Goal: Task Accomplishment & Management: Use online tool/utility

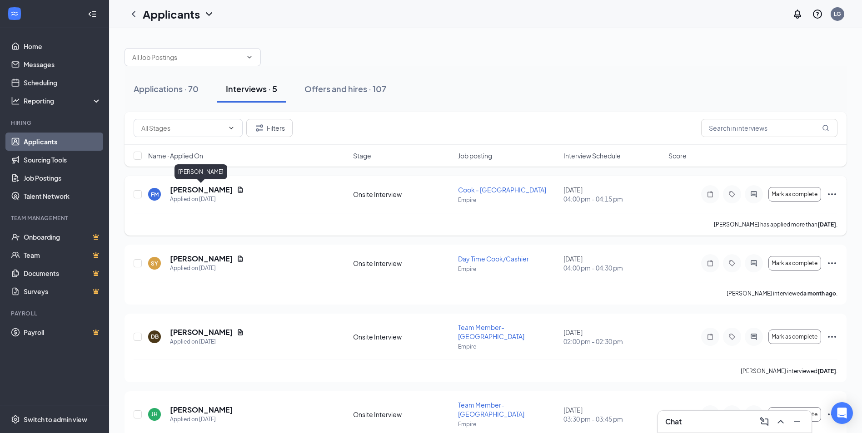
click at [187, 188] on h5 "[PERSON_NAME]" at bounding box center [201, 190] width 63 height 10
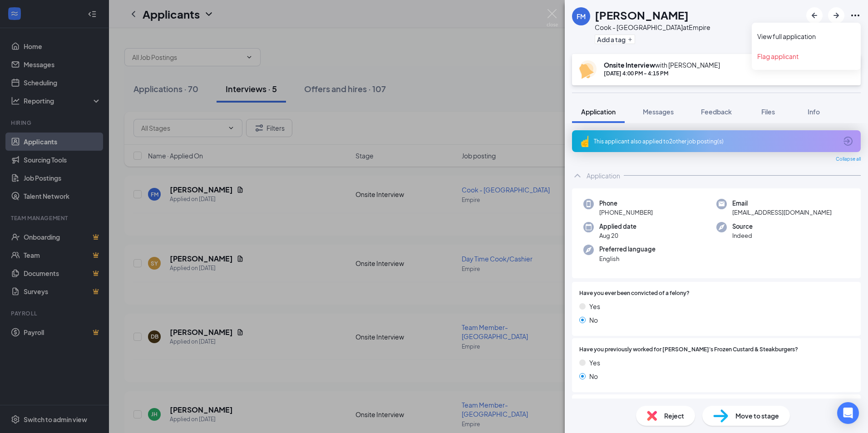
click at [860, 16] on icon "Ellipses" at bounding box center [855, 15] width 11 height 11
click at [775, 37] on div "FM Farsan [PERSON_NAME] - Empire Mall at Empire Add a tag" at bounding box center [716, 27] width 303 height 54
click at [857, 14] on icon "Ellipses" at bounding box center [855, 15] width 11 height 11
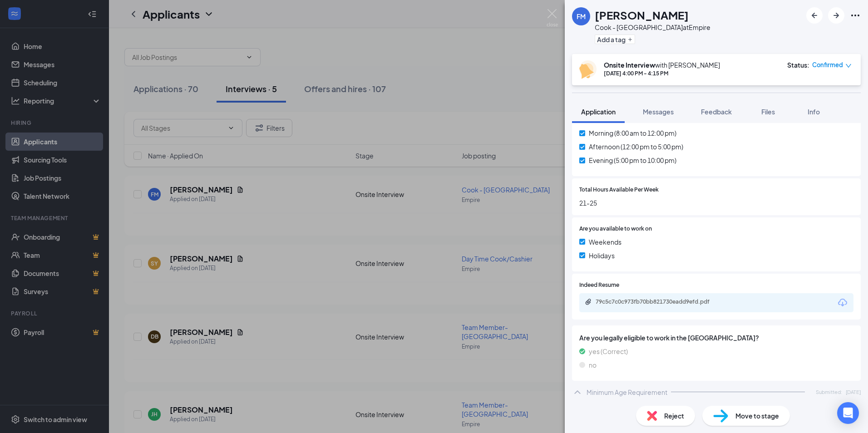
scroll to position [578, 0]
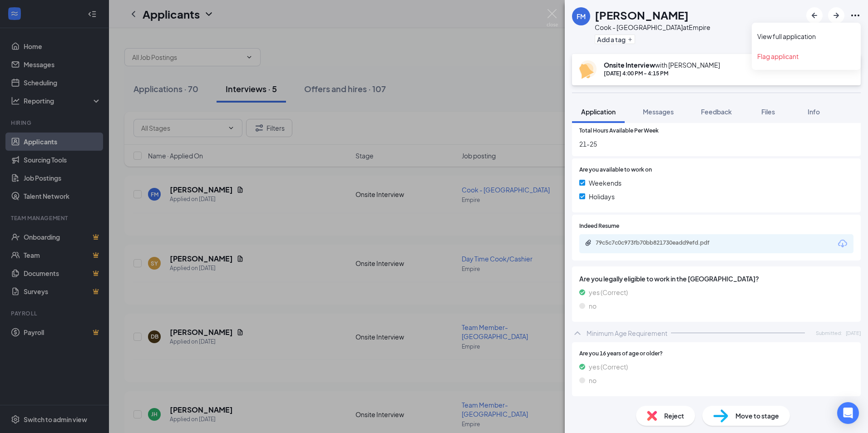
click at [856, 15] on icon "Ellipses" at bounding box center [856, 16] width 8 height 2
click at [793, 34] on link "View full application" at bounding box center [807, 36] width 98 height 9
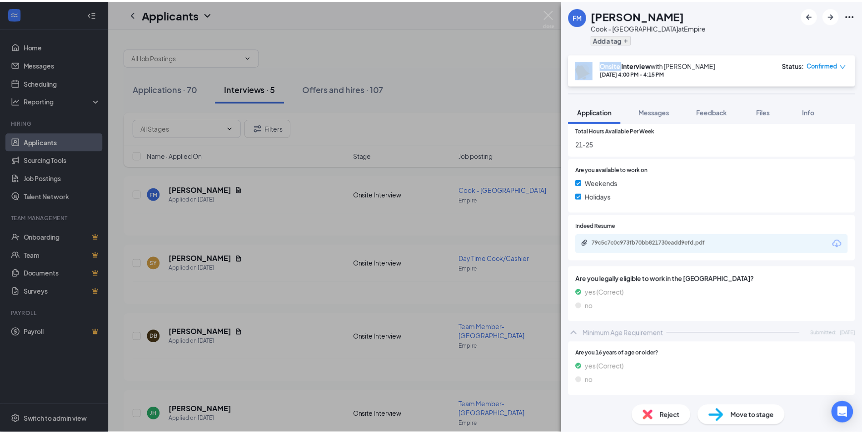
scroll to position [575, 0]
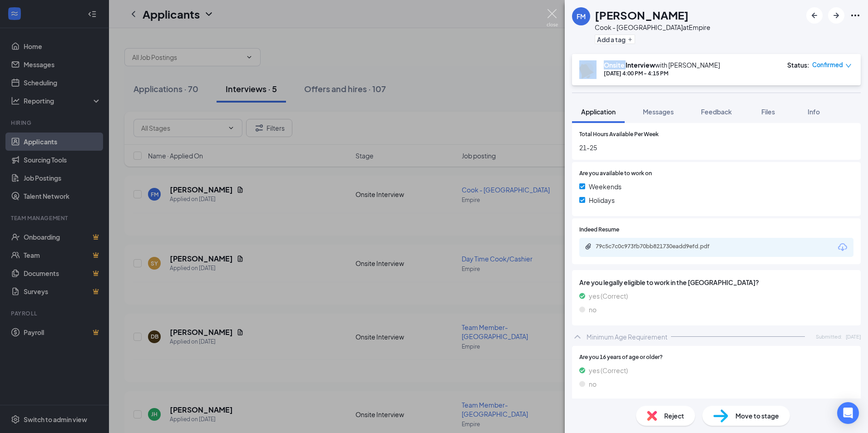
click at [554, 13] on img at bounding box center [552, 18] width 11 height 18
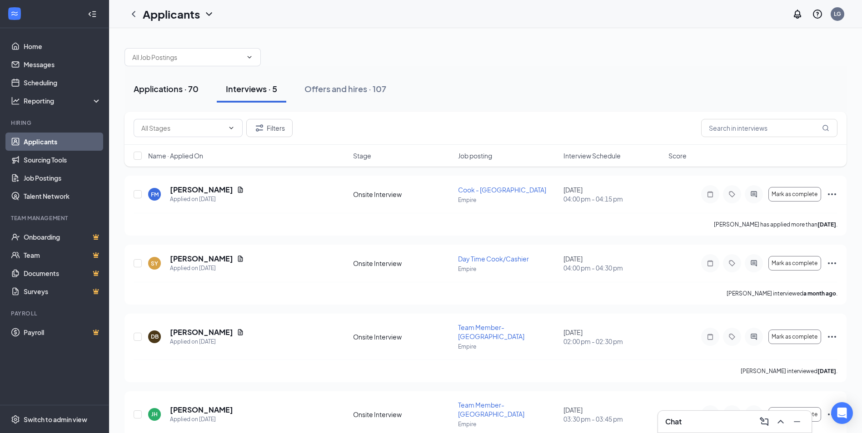
click at [165, 82] on button "Applications · 70" at bounding box center [165, 88] width 83 height 27
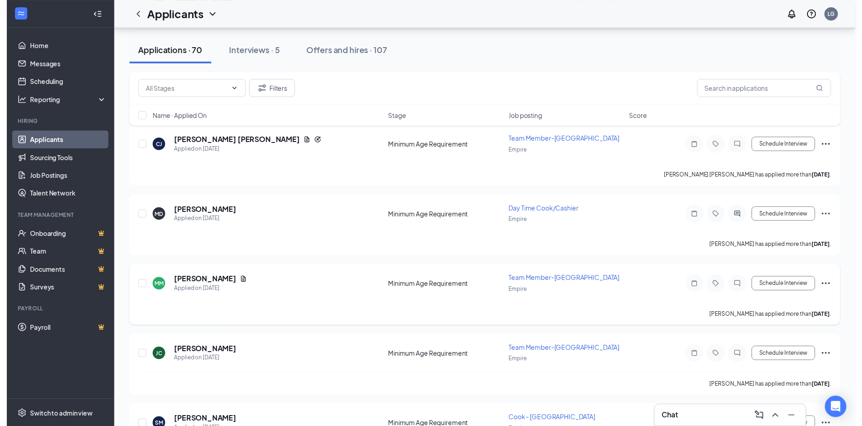
scroll to position [681, 0]
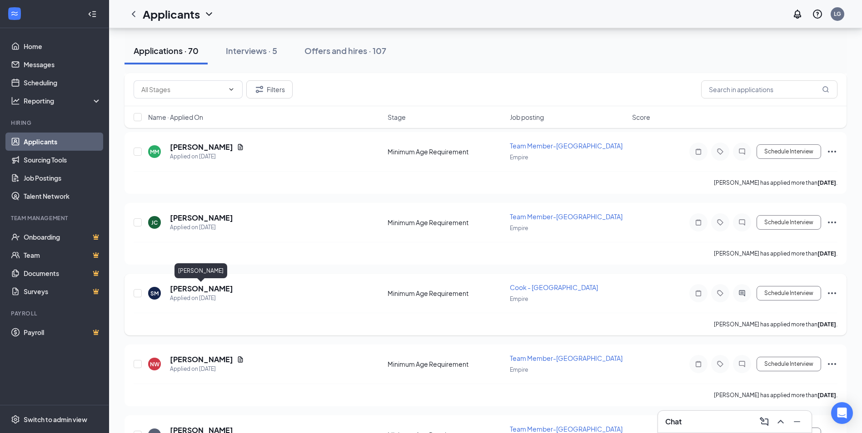
click at [200, 287] on h5 "[PERSON_NAME]" at bounding box center [201, 289] width 63 height 10
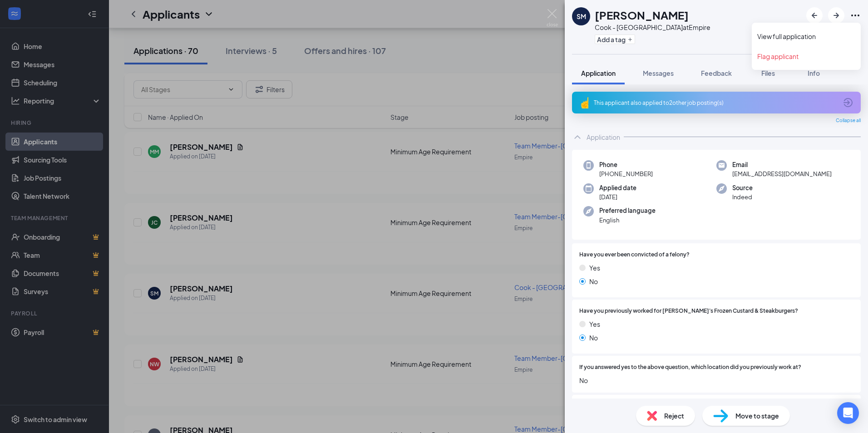
click at [854, 15] on icon "Ellipses" at bounding box center [855, 15] width 11 height 11
click at [791, 35] on link "View full application" at bounding box center [807, 36] width 98 height 9
click at [550, 12] on img at bounding box center [552, 18] width 11 height 18
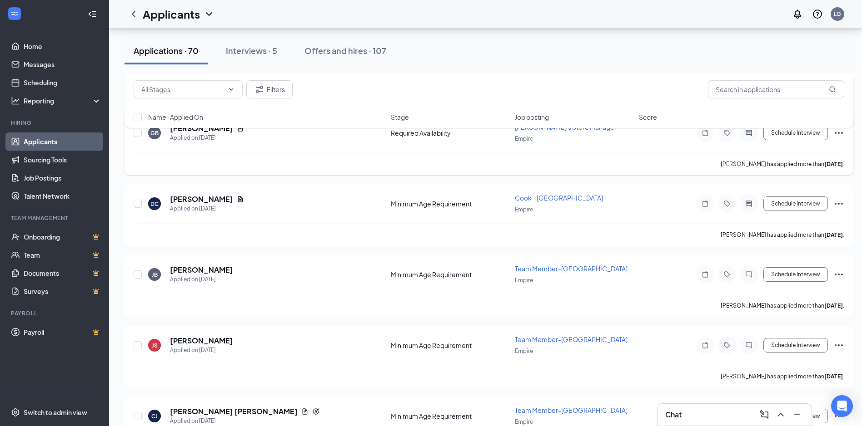
scroll to position [273, 0]
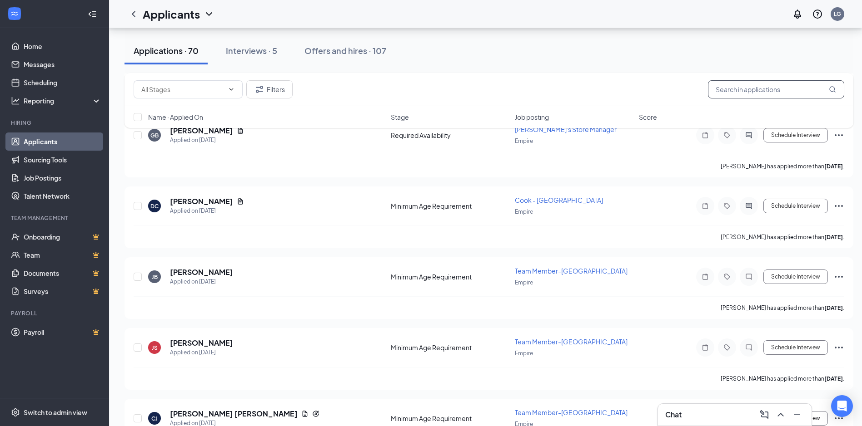
click at [752, 89] on input "text" at bounding box center [776, 89] width 136 height 18
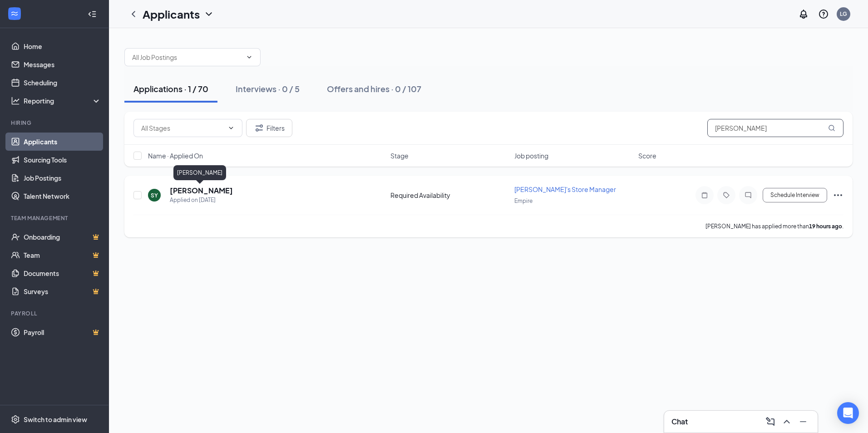
type input "[PERSON_NAME]"
click at [199, 192] on h5 "[PERSON_NAME]" at bounding box center [201, 191] width 63 height 10
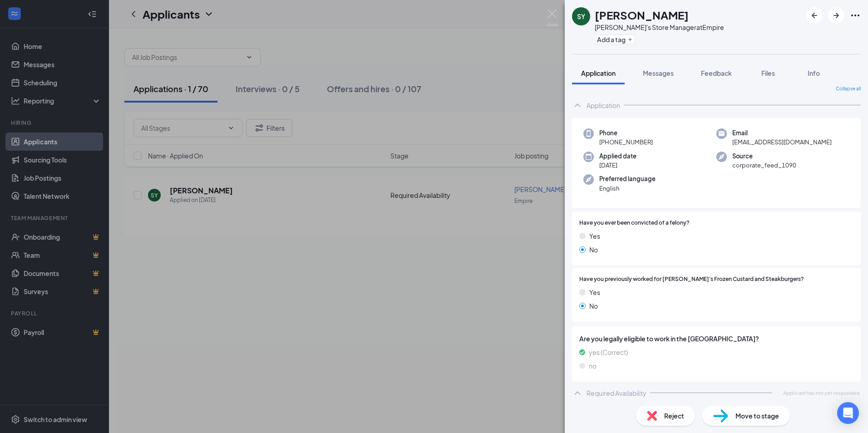
scroll to position [10, 0]
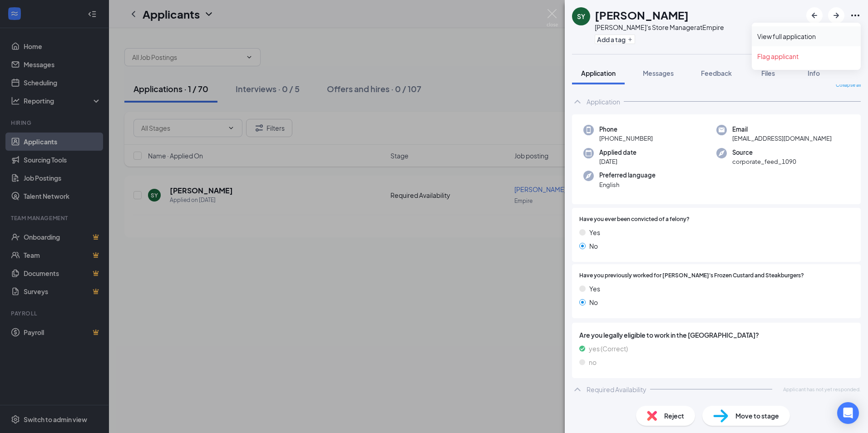
click at [795, 36] on link "View full application" at bounding box center [807, 36] width 98 height 9
click at [553, 12] on img at bounding box center [552, 18] width 11 height 18
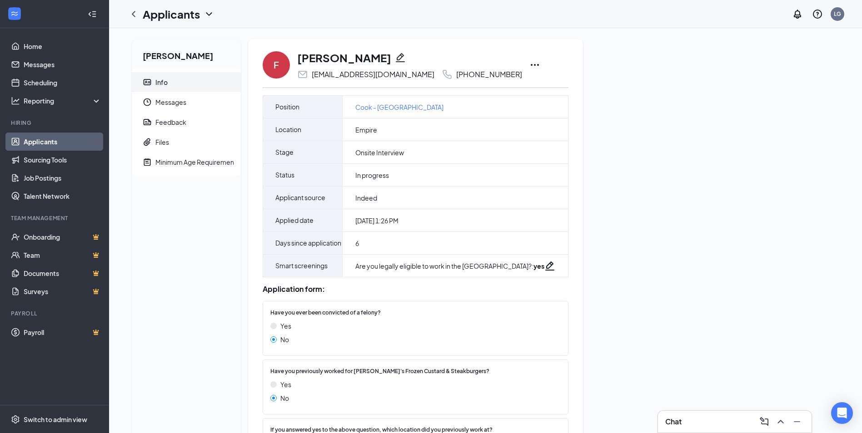
click at [529, 61] on icon "Ellipses" at bounding box center [534, 64] width 11 height 11
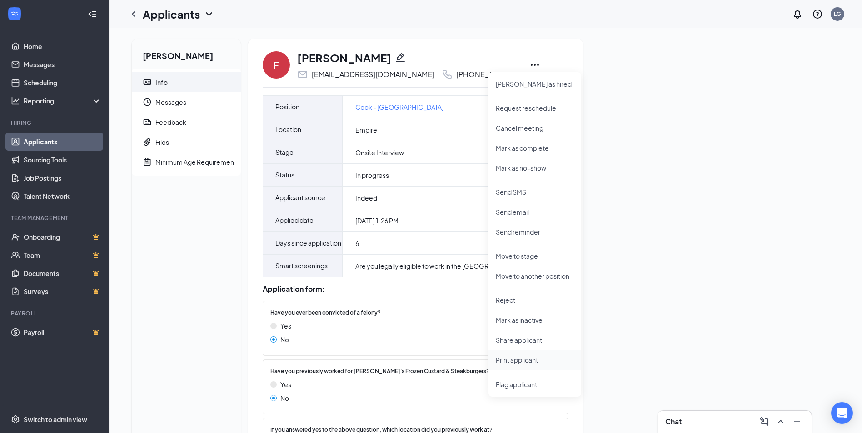
click at [515, 360] on p "Print applicant" at bounding box center [534, 360] width 78 height 9
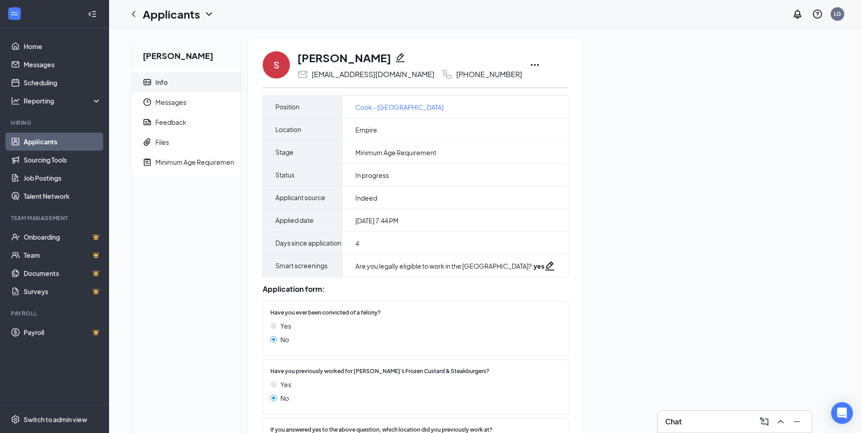
click at [529, 63] on icon "Ellipses" at bounding box center [534, 64] width 11 height 11
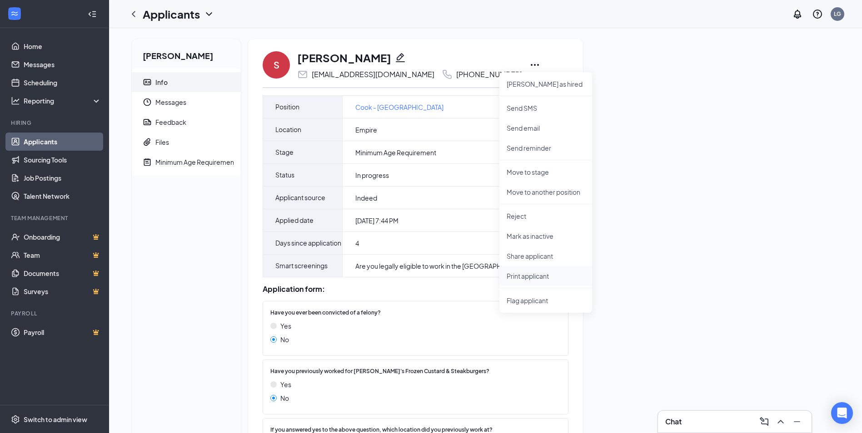
click at [518, 273] on p "Print applicant" at bounding box center [545, 276] width 78 height 9
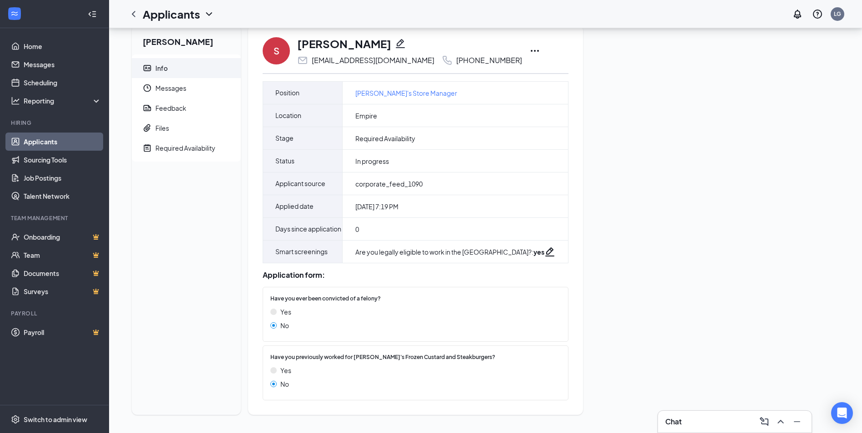
scroll to position [36, 0]
